Goal: Task Accomplishment & Management: Use online tool/utility

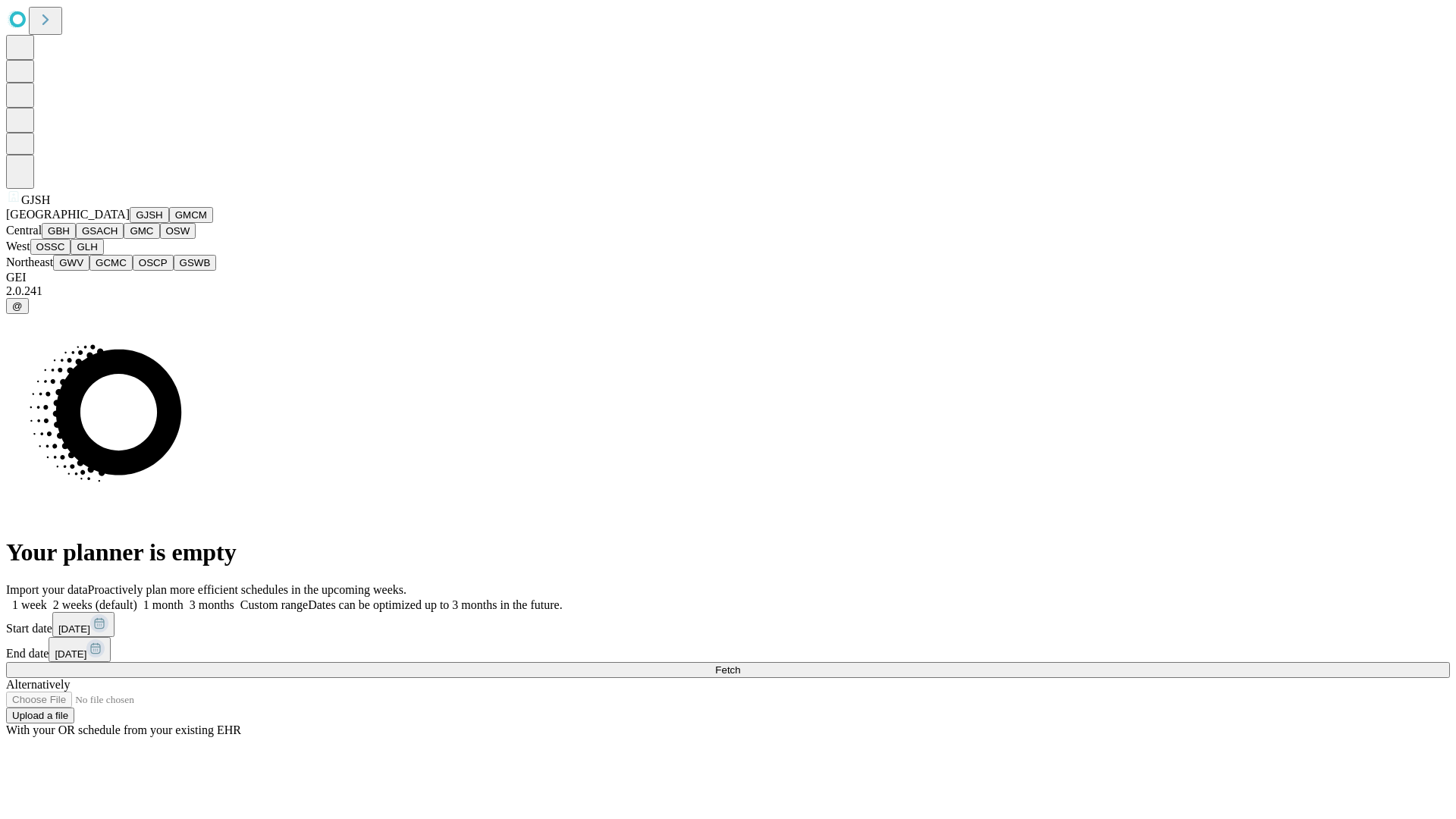
click at [130, 223] on button "GJSH" at bounding box center [149, 215] width 39 height 16
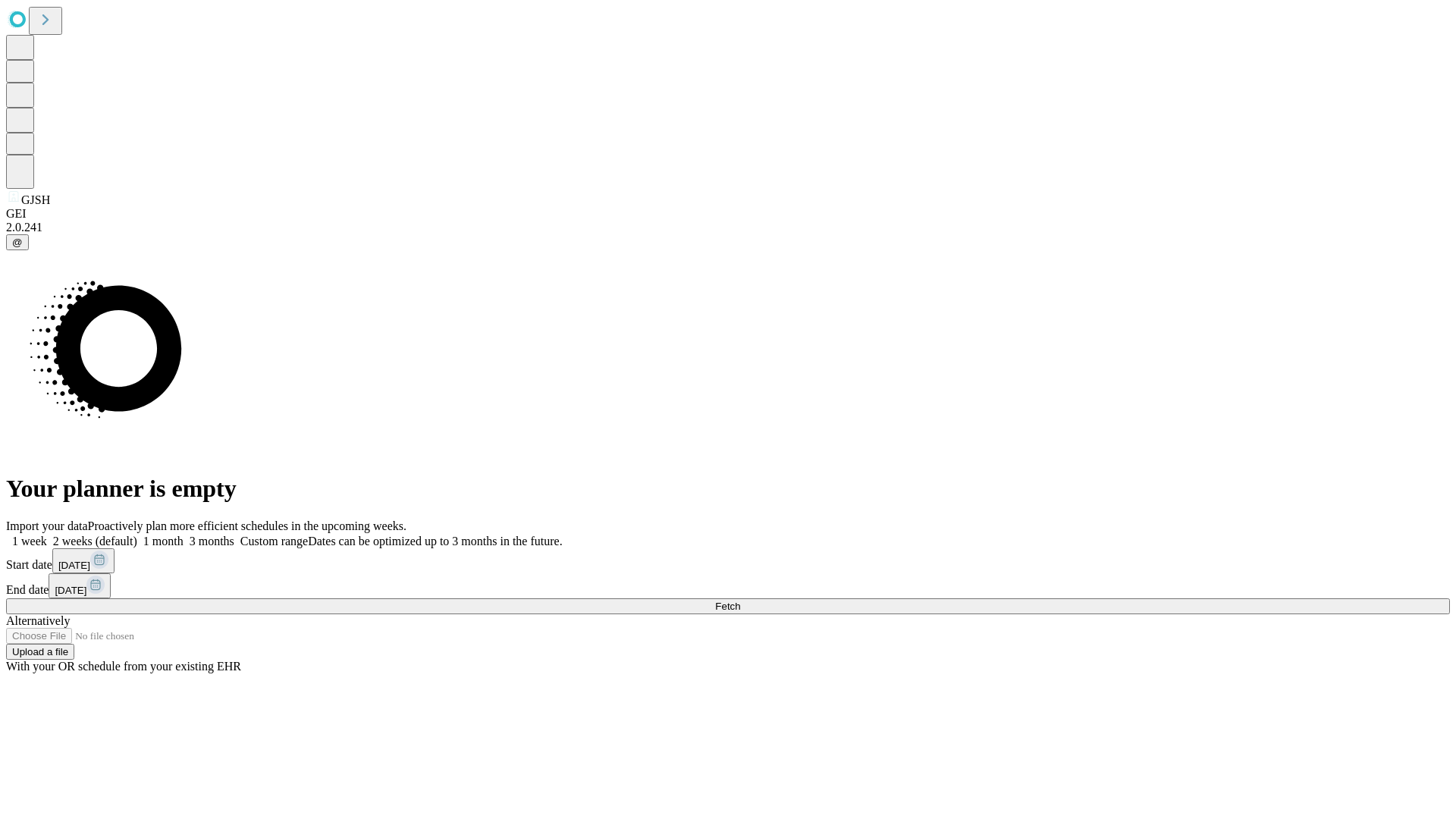
click at [183, 535] on label "1 month" at bounding box center [160, 541] width 46 height 13
click at [741, 601] on span "Fetch" at bounding box center [728, 606] width 25 height 11
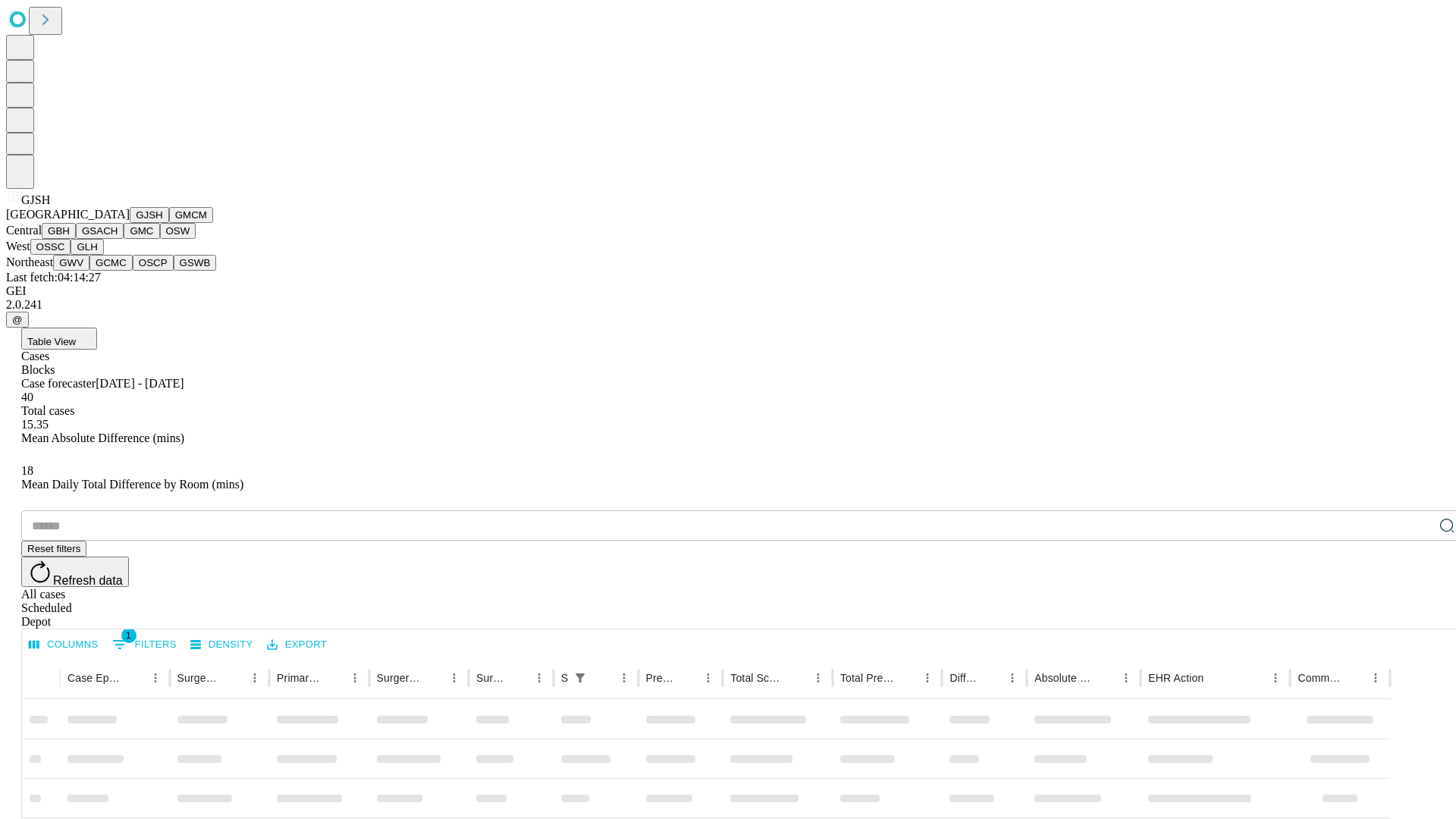
click at [169, 223] on button "GMCM" at bounding box center [191, 215] width 44 height 16
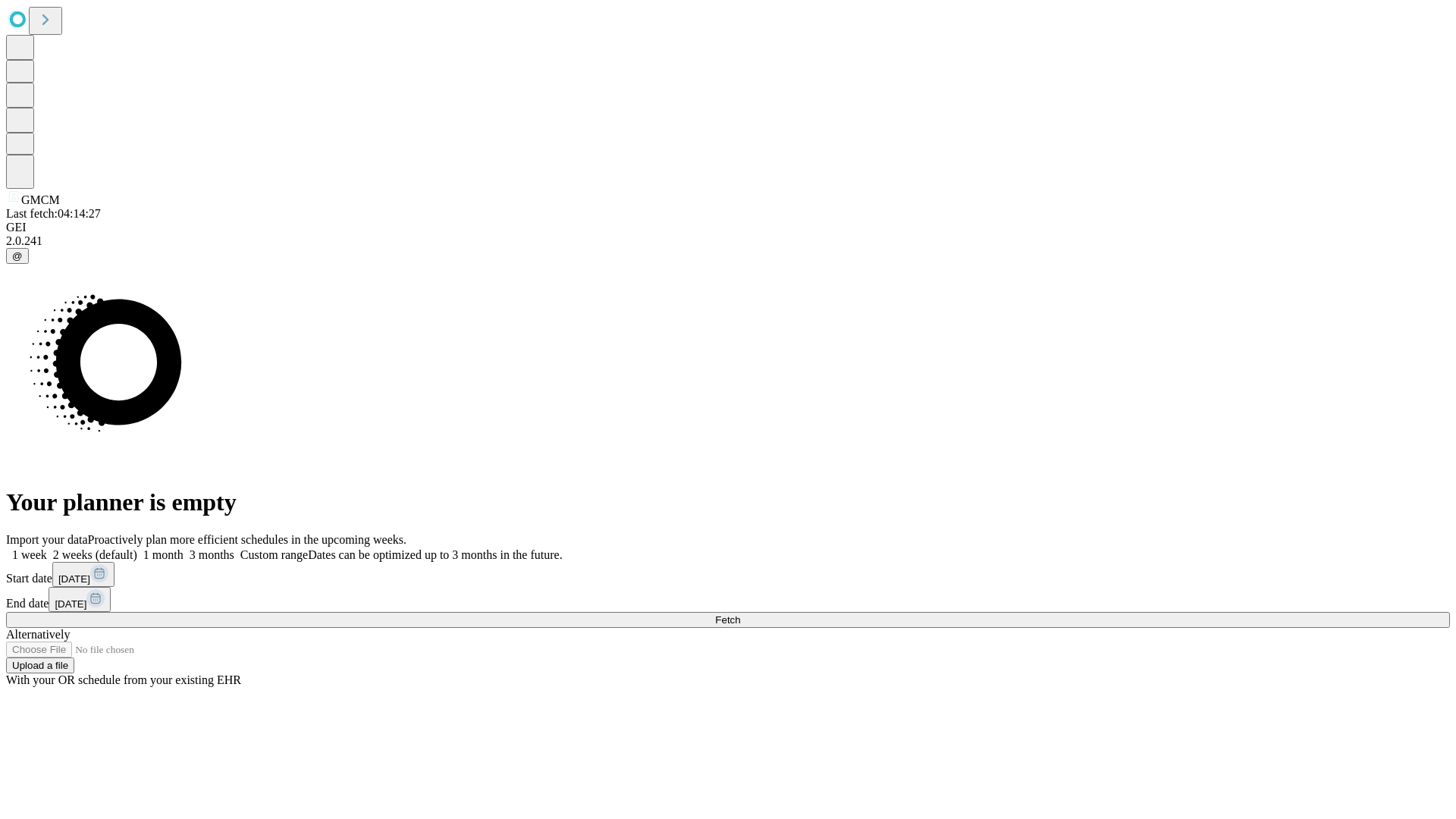
click at [183, 548] on label "1 month" at bounding box center [160, 555] width 46 height 13
click at [741, 614] on span "Fetch" at bounding box center [728, 620] width 25 height 11
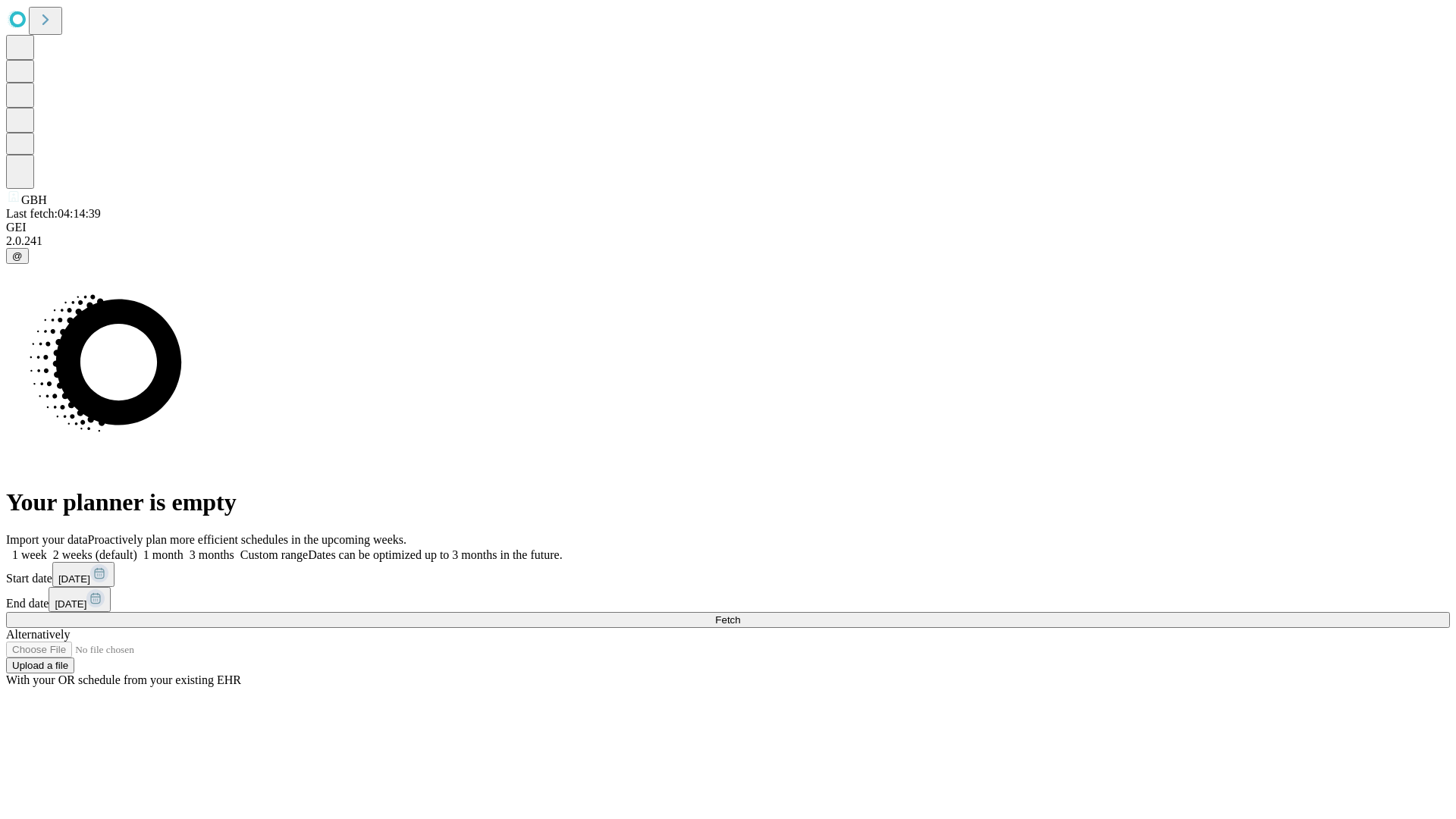
click at [183, 548] on label "1 month" at bounding box center [160, 555] width 46 height 13
click at [741, 614] on span "Fetch" at bounding box center [728, 620] width 25 height 11
click at [183, 548] on label "1 month" at bounding box center [160, 555] width 46 height 13
click at [741, 614] on span "Fetch" at bounding box center [728, 620] width 25 height 11
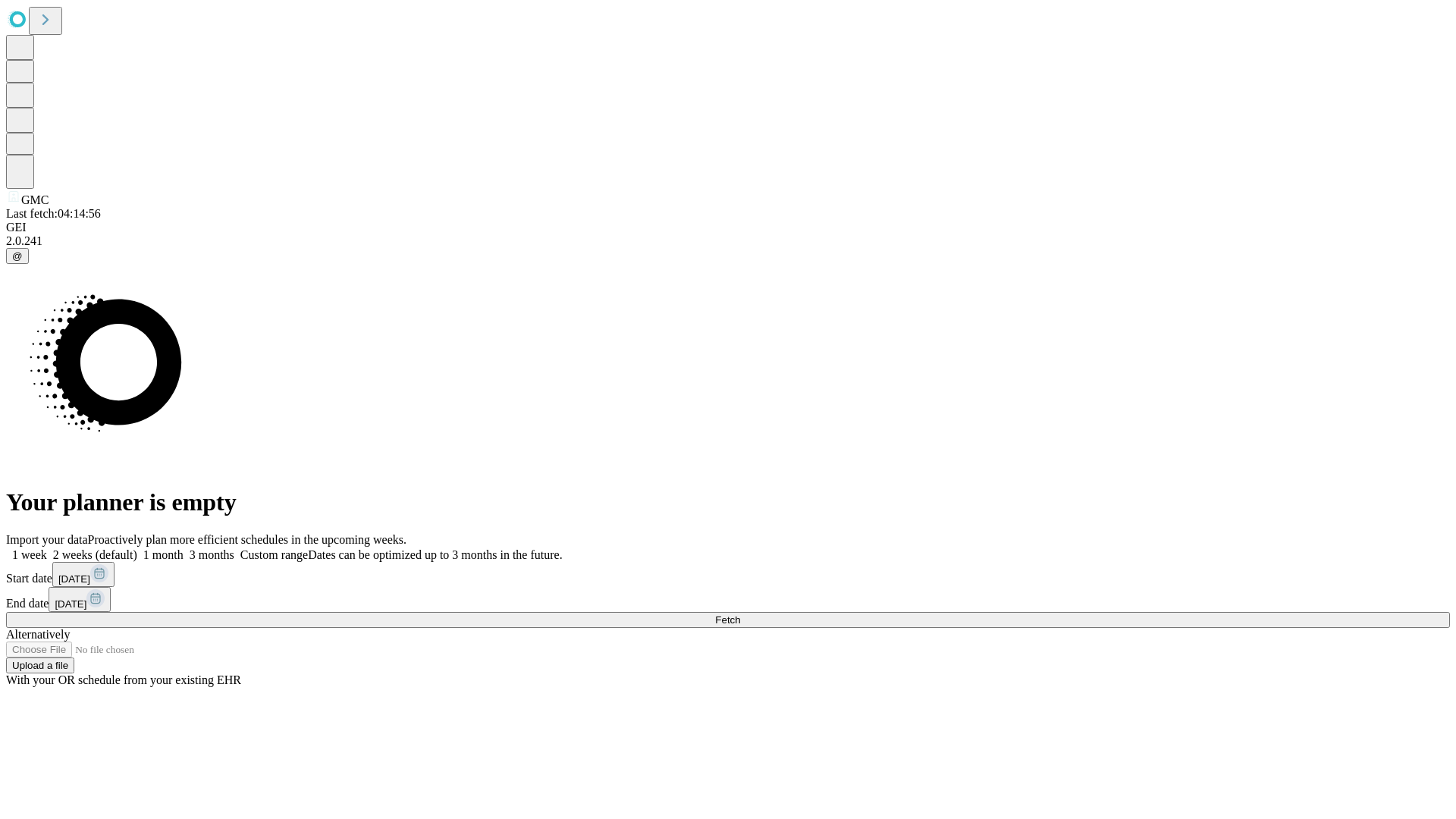
click at [183, 548] on label "1 month" at bounding box center [160, 555] width 46 height 13
click at [741, 614] on span "Fetch" at bounding box center [728, 620] width 25 height 11
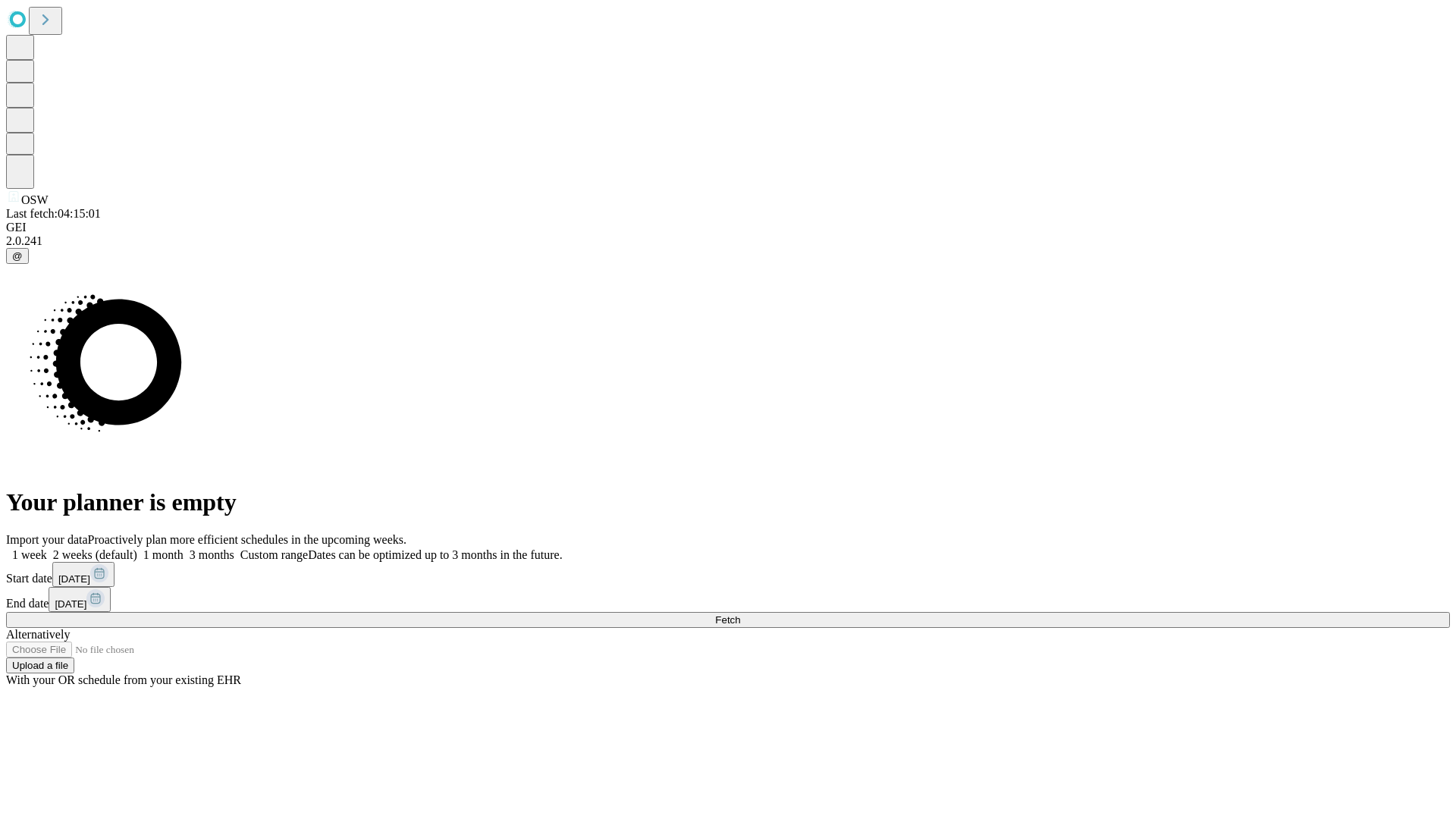
click at [183, 548] on label "1 month" at bounding box center [160, 555] width 46 height 13
click at [741, 614] on span "Fetch" at bounding box center [728, 620] width 25 height 11
click at [183, 548] on label "1 month" at bounding box center [160, 555] width 46 height 13
click at [741, 614] on span "Fetch" at bounding box center [728, 620] width 25 height 11
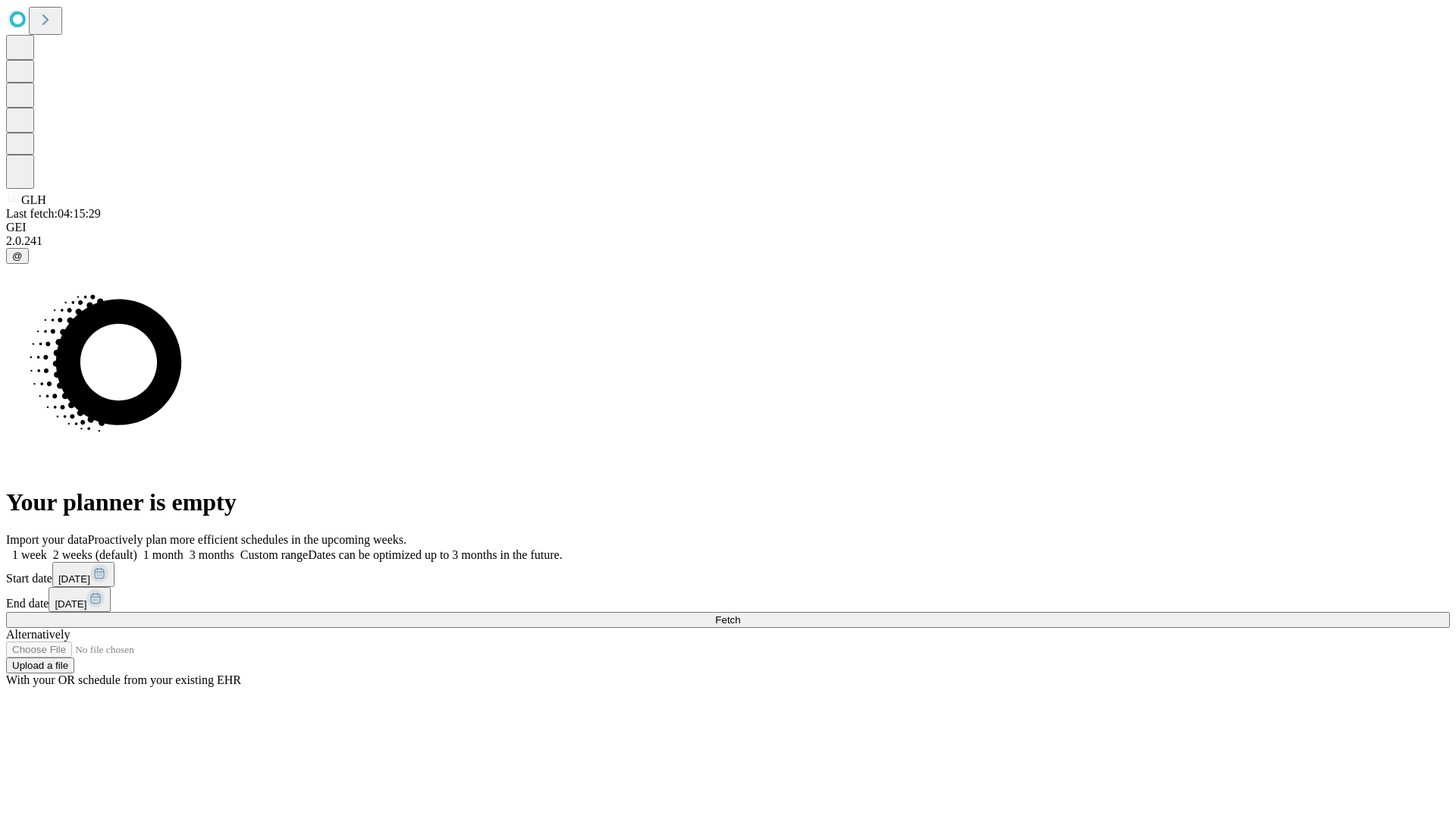
click at [741, 614] on span "Fetch" at bounding box center [728, 620] width 25 height 11
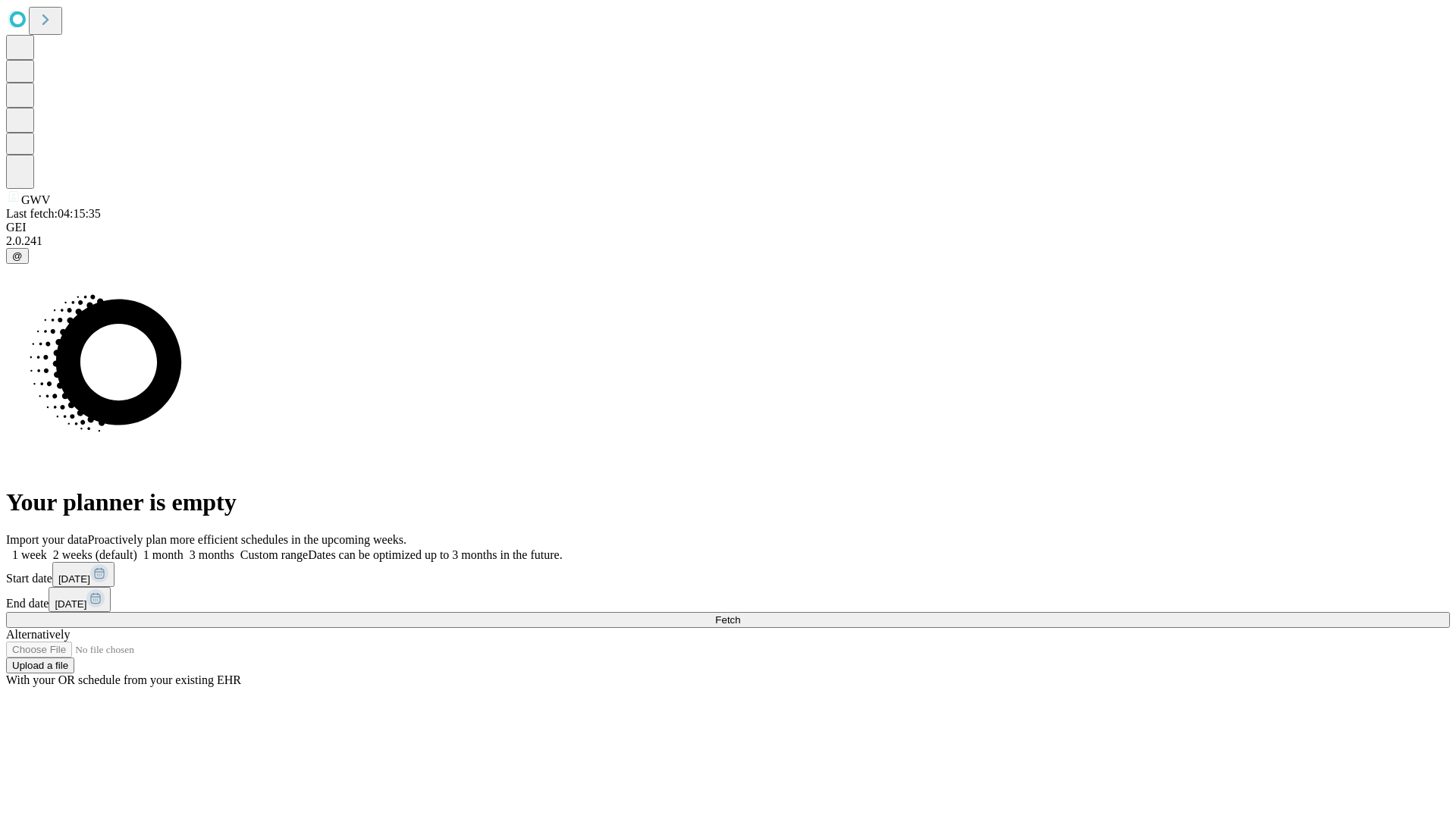
click at [183, 548] on label "1 month" at bounding box center [160, 555] width 46 height 13
click at [741, 614] on span "Fetch" at bounding box center [728, 620] width 25 height 11
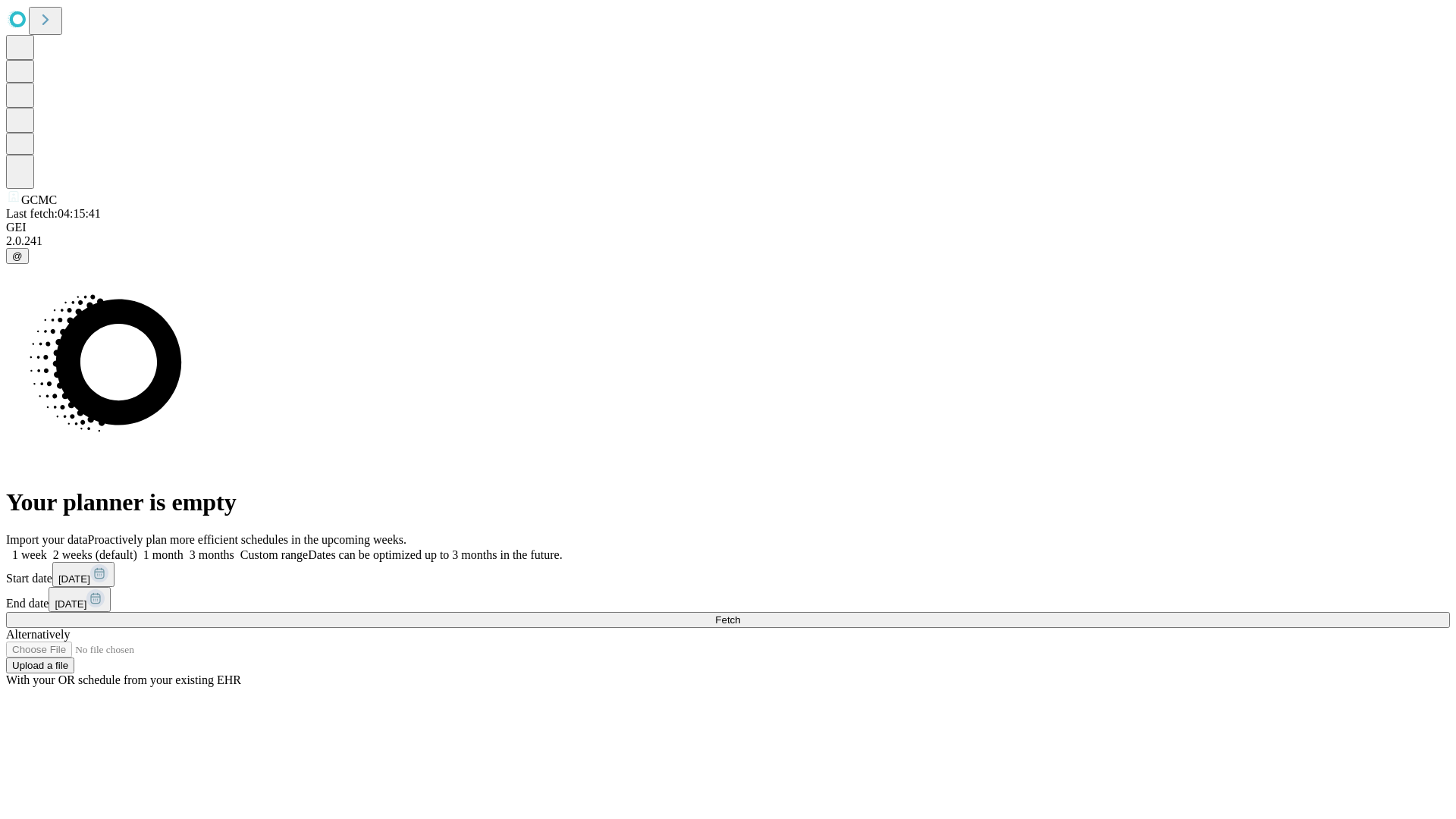
click at [741, 614] on span "Fetch" at bounding box center [728, 620] width 25 height 11
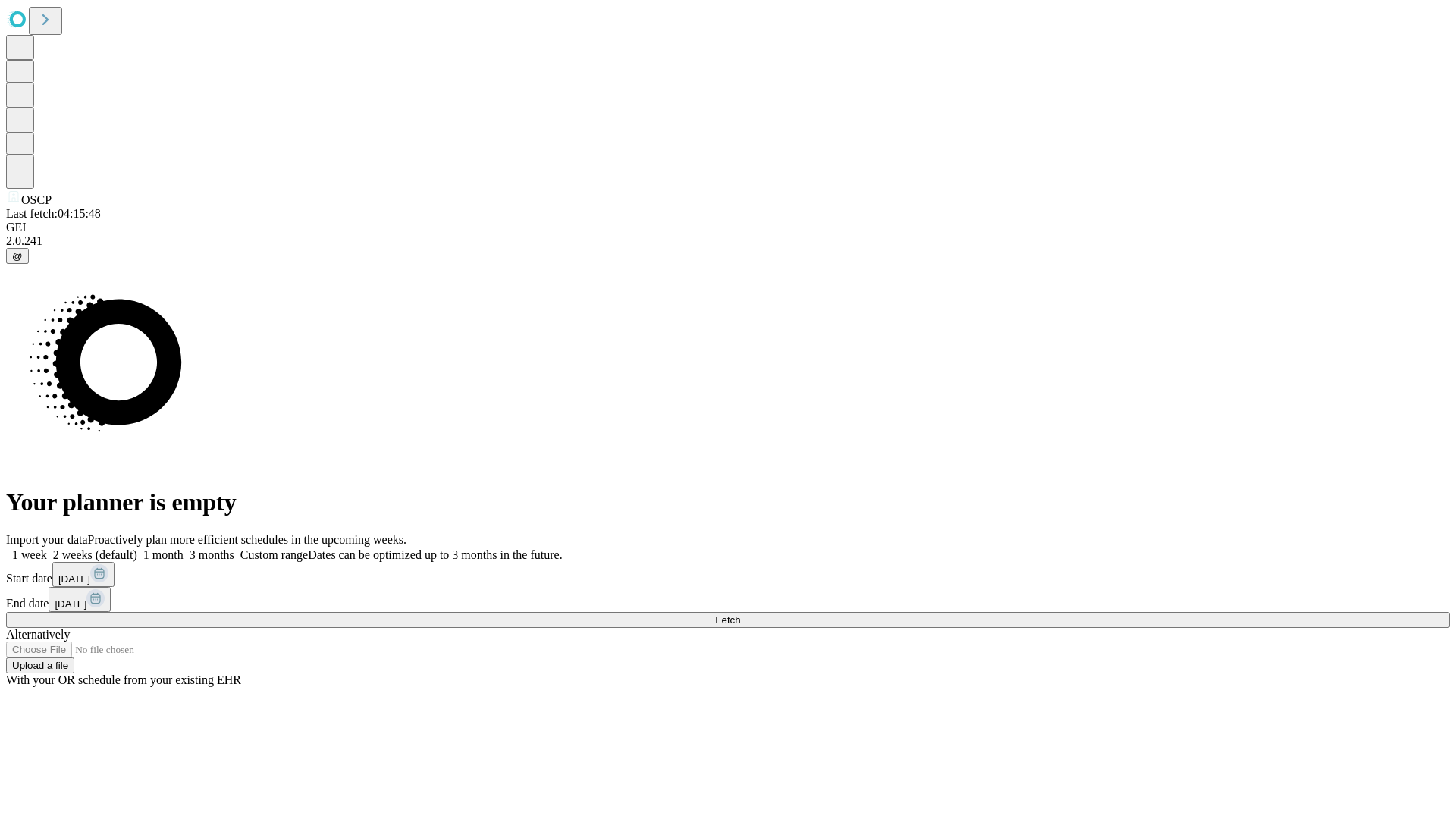
click at [741, 614] on span "Fetch" at bounding box center [728, 620] width 25 height 11
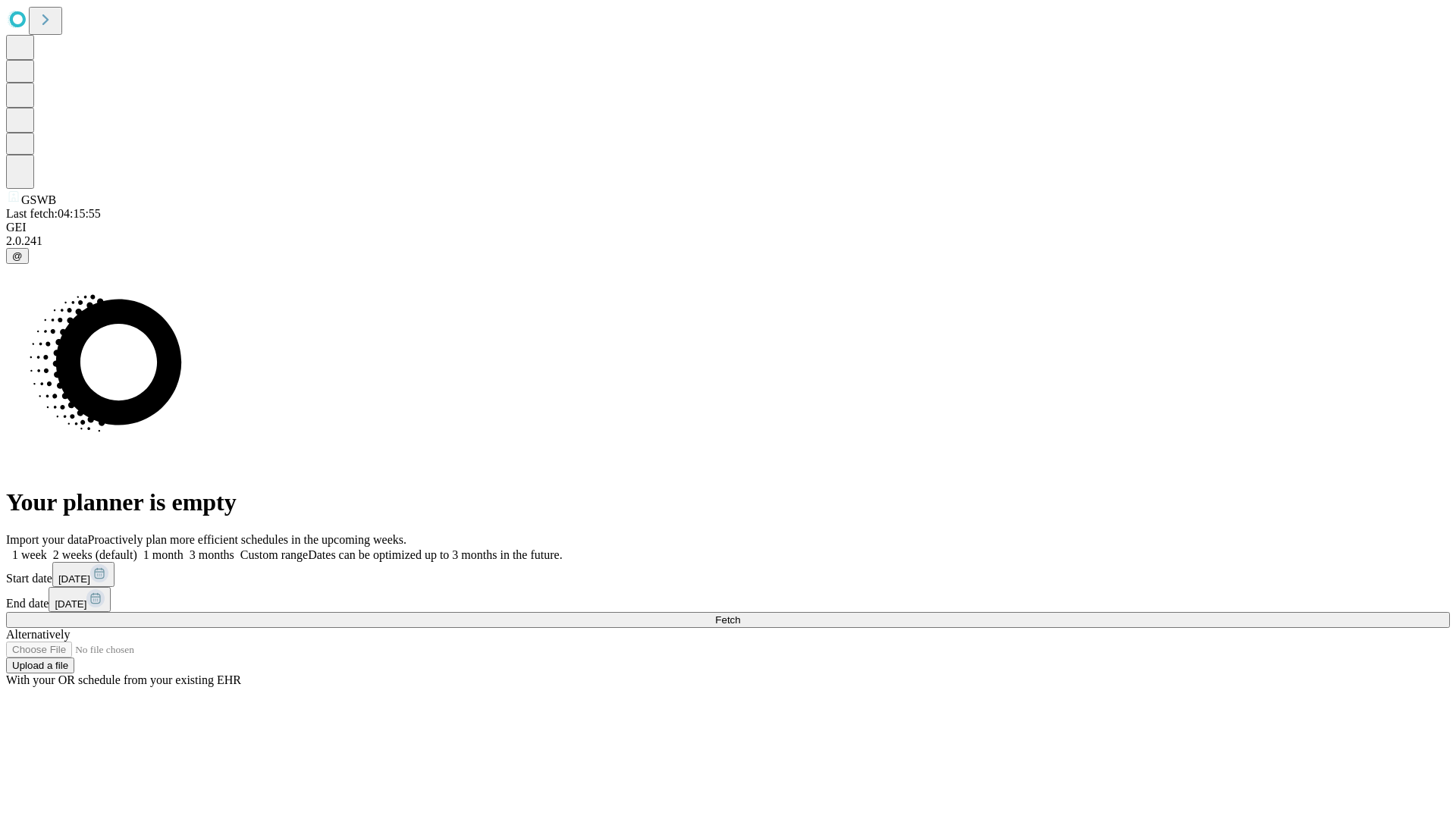
click at [741, 614] on span "Fetch" at bounding box center [728, 620] width 25 height 11
